Goal: Task Accomplishment & Management: Use online tool/utility

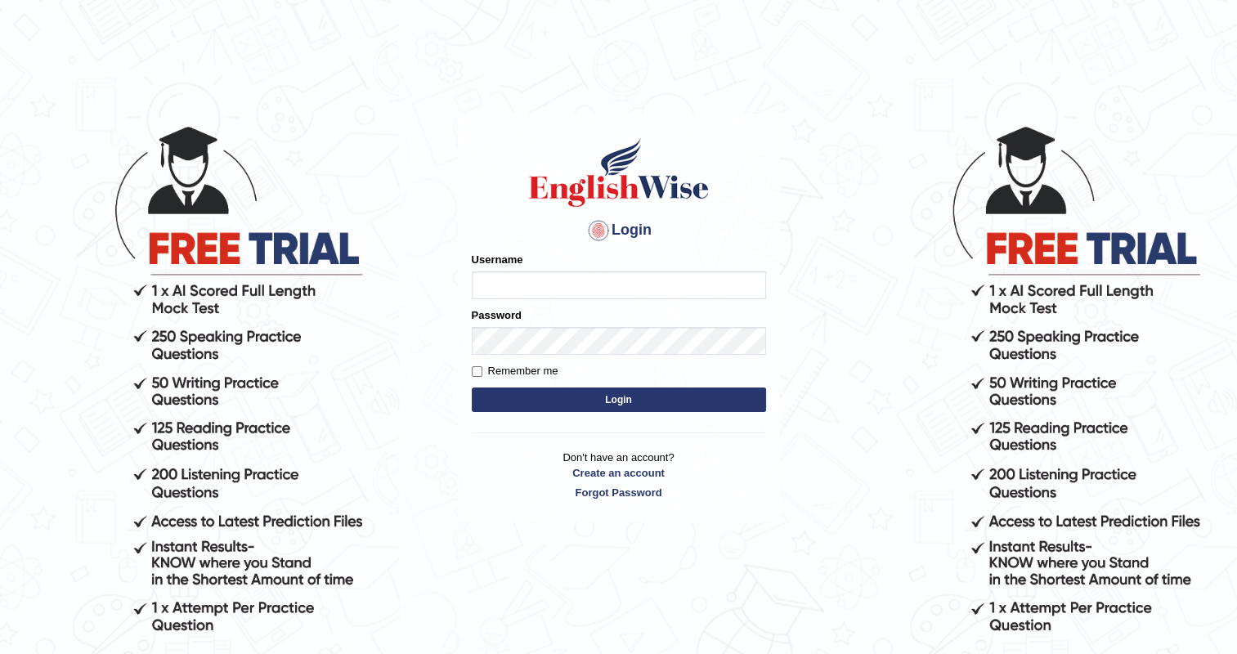
type input "upendrakumar"
click at [614, 401] on button "Login" at bounding box center [619, 400] width 294 height 25
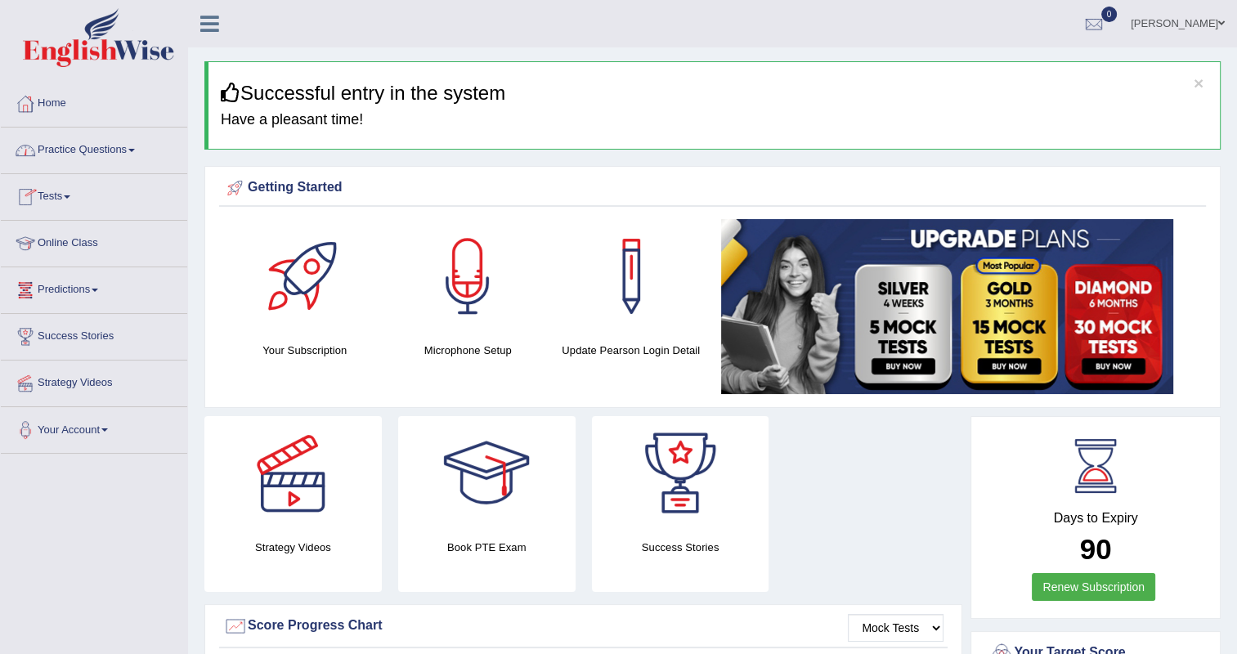
click at [141, 150] on link "Practice Questions" at bounding box center [94, 148] width 186 height 41
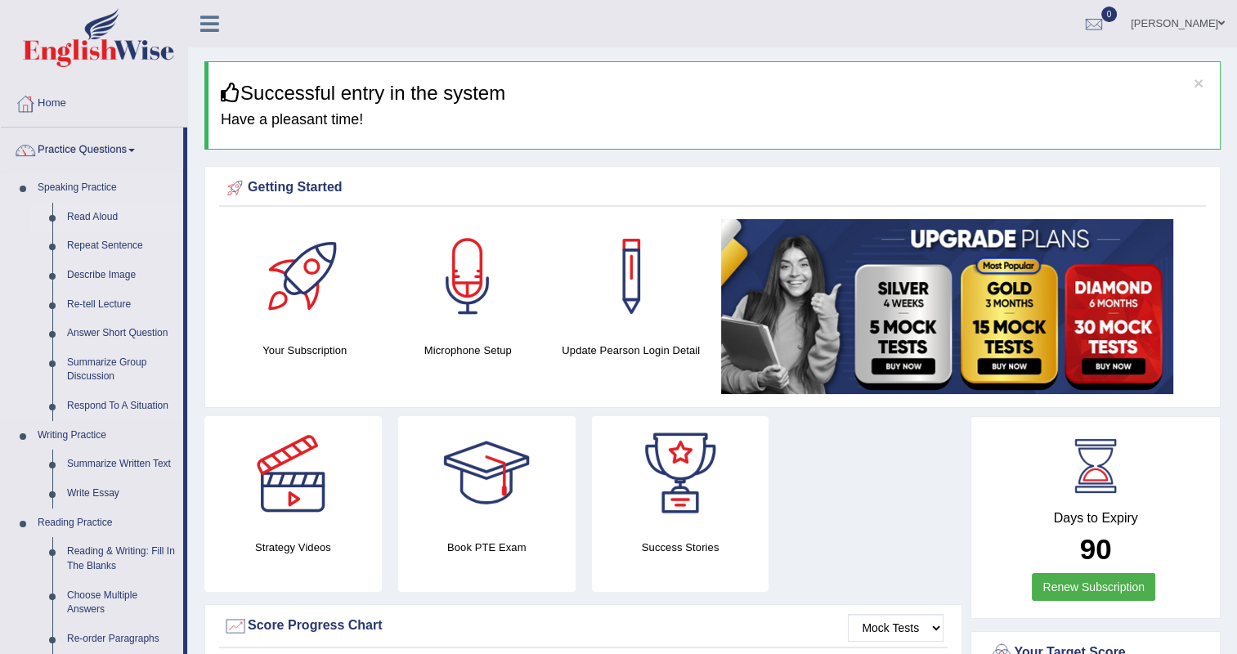
click at [87, 217] on link "Read Aloud" at bounding box center [121, 217] width 123 height 29
